Goal: Task Accomplishment & Management: Use online tool/utility

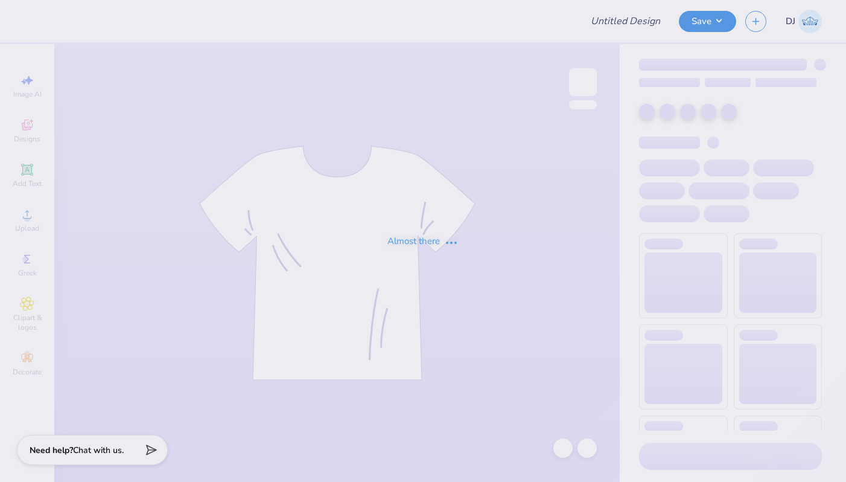
type input "[PERSON_NAME] : [GEOGRAPHIC_DATA][US_STATE] at [GEOGRAPHIC_DATA]"
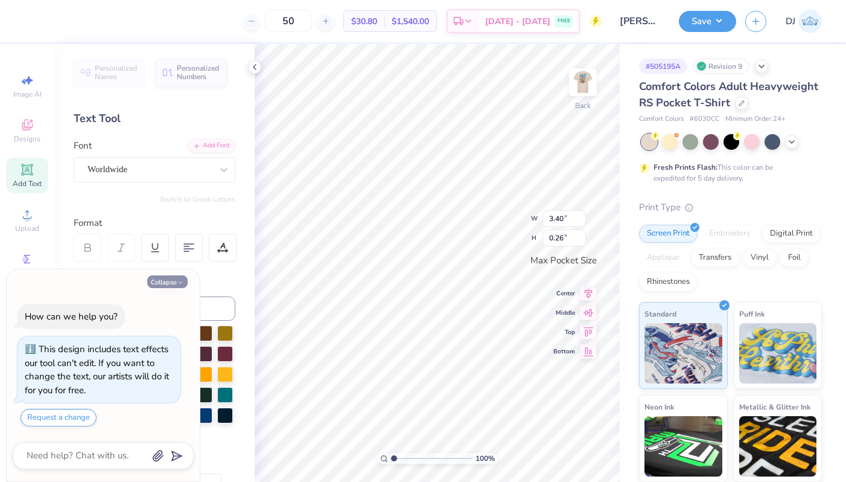
click at [177, 284] on icon "button" at bounding box center [180, 282] width 7 height 7
type textarea "x"
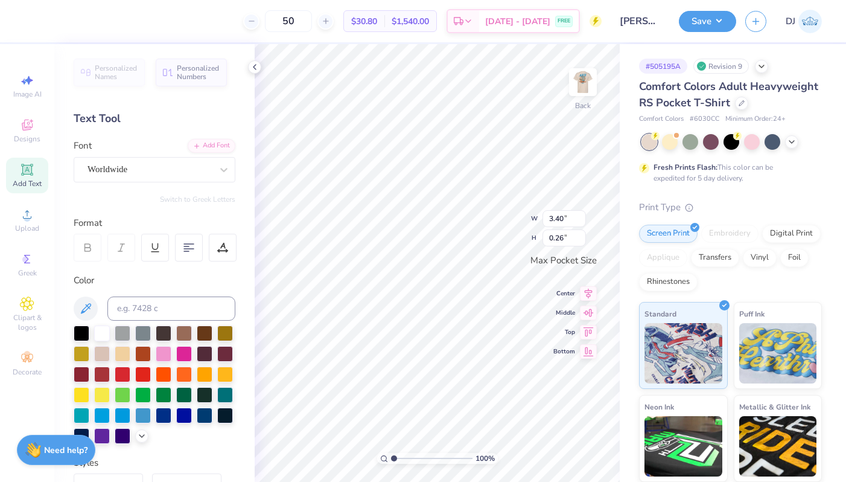
scroll to position [240, 0]
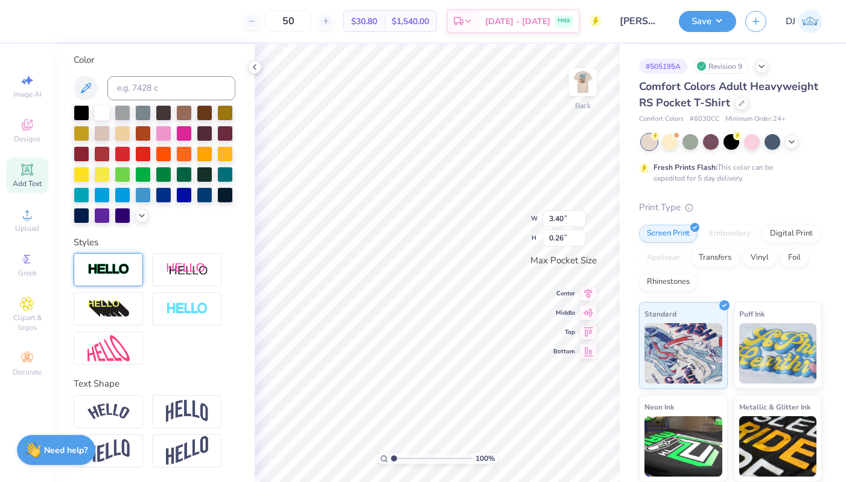
click at [121, 272] on img at bounding box center [109, 270] width 42 height 14
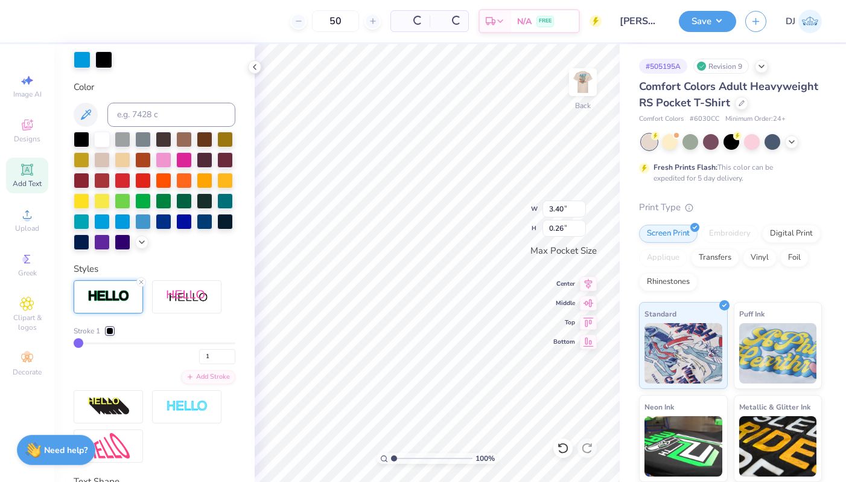
scroll to position [287, 0]
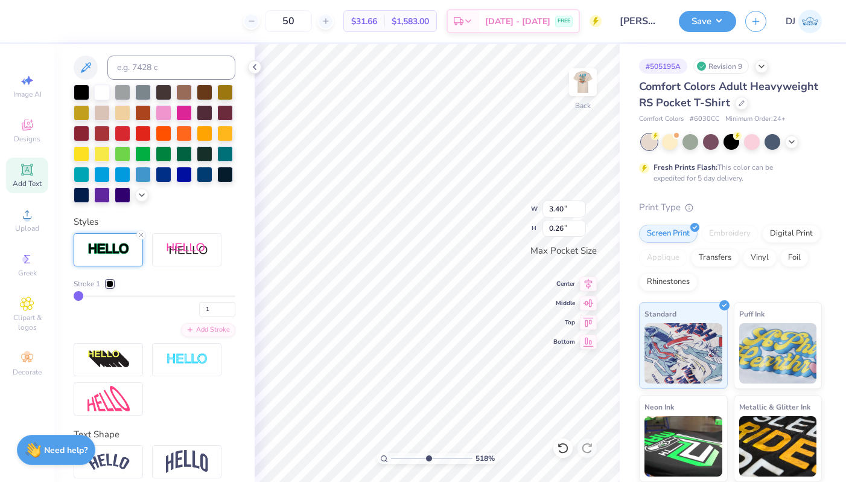
type input "5.18"
click at [427, 457] on input "range" at bounding box center [431, 458] width 81 height 11
type input "2"
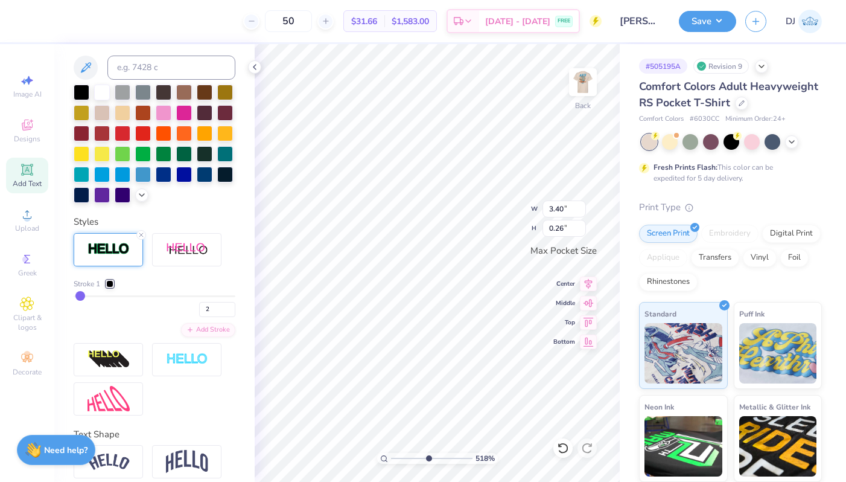
click at [80, 297] on input "range" at bounding box center [155, 296] width 162 height 2
type input "3.41"
type input "0.27"
click at [78, 19] on div at bounding box center [76, 19] width 17 height 17
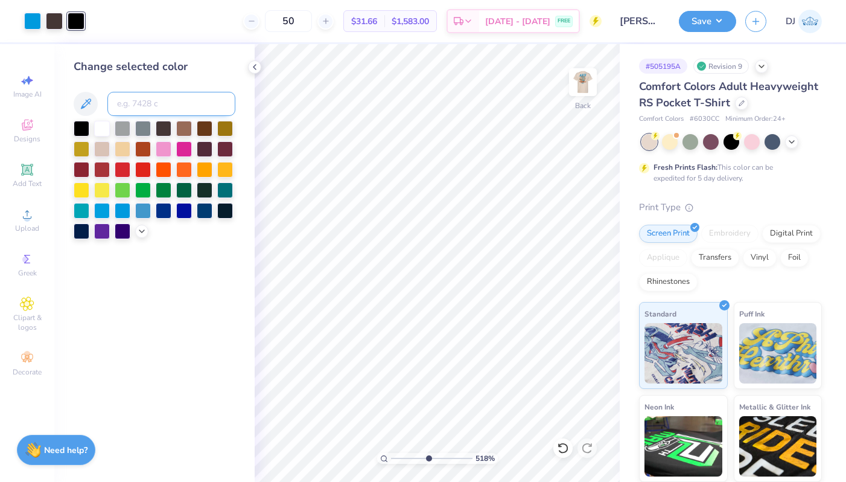
click at [141, 105] on input at bounding box center [171, 104] width 128 height 24
type input "439"
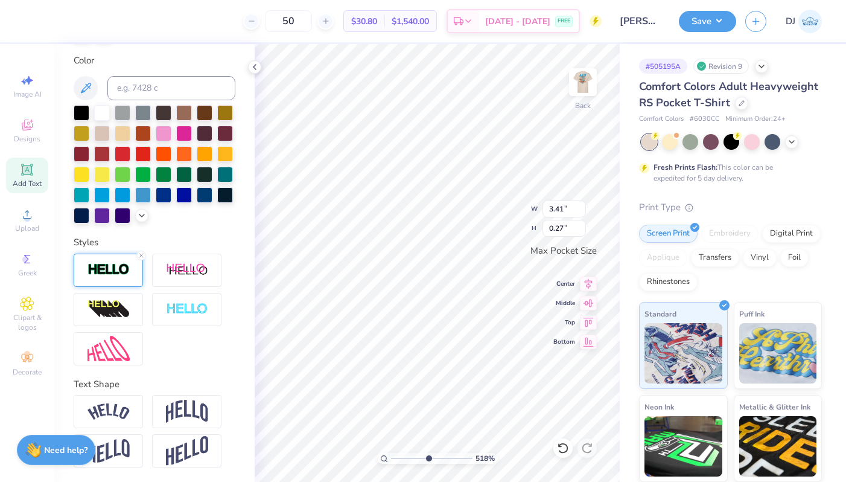
click at [111, 269] on img at bounding box center [109, 270] width 42 height 14
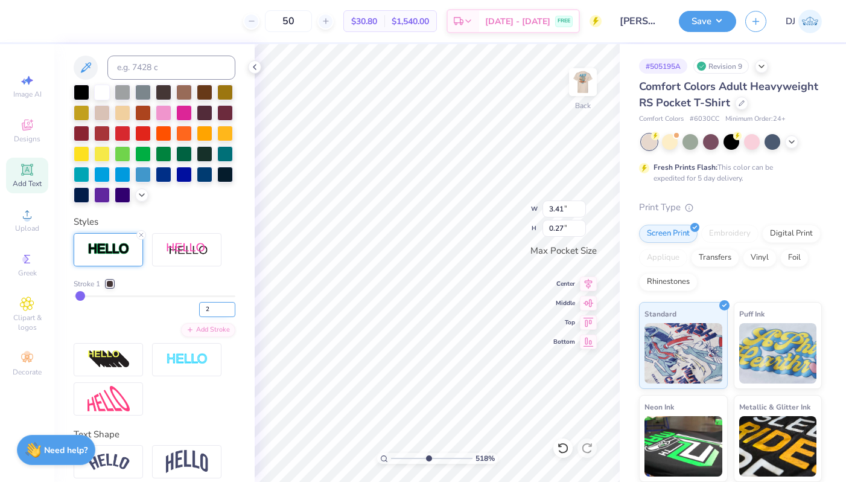
click at [203, 317] on input "2" at bounding box center [217, 309] width 36 height 15
type input "3"
click at [220, 317] on input "3" at bounding box center [217, 309] width 36 height 15
type input "3"
drag, startPoint x: 424, startPoint y: 457, endPoint x: 413, endPoint y: 456, distance: 11.5
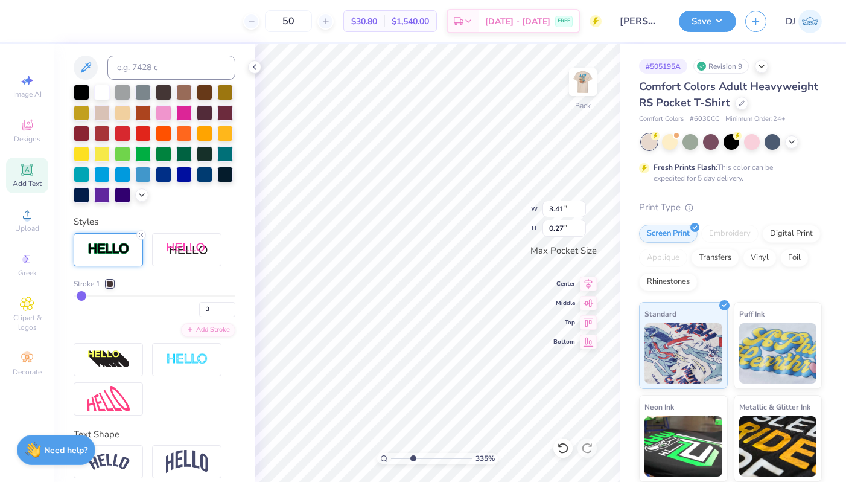
type input "3.35"
click at [413, 456] on input "range" at bounding box center [431, 458] width 81 height 11
click at [715, 24] on button "Save" at bounding box center [707, 19] width 57 height 21
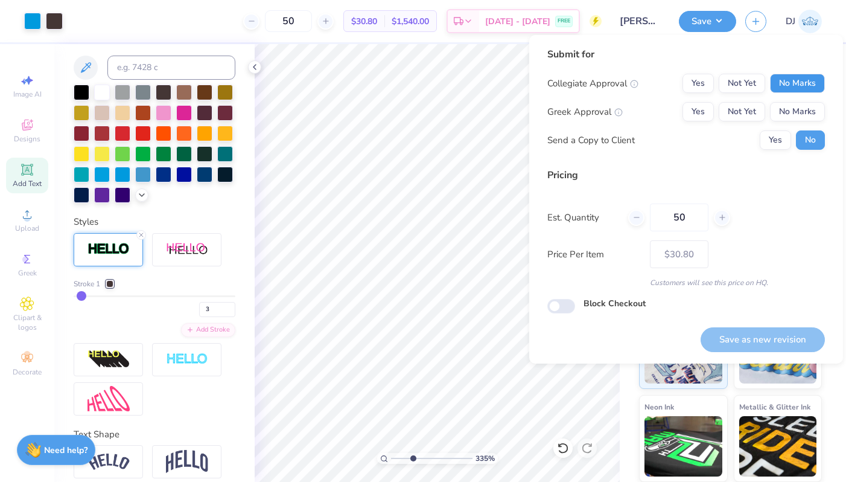
click at [796, 89] on button "No Marks" at bounding box center [797, 83] width 55 height 19
click at [689, 120] on button "Yes" at bounding box center [698, 111] width 31 height 19
click at [760, 331] on button "Save as new revision" at bounding box center [763, 339] width 124 height 25
type input "$30.80"
